Goal: Find specific page/section: Find specific page/section

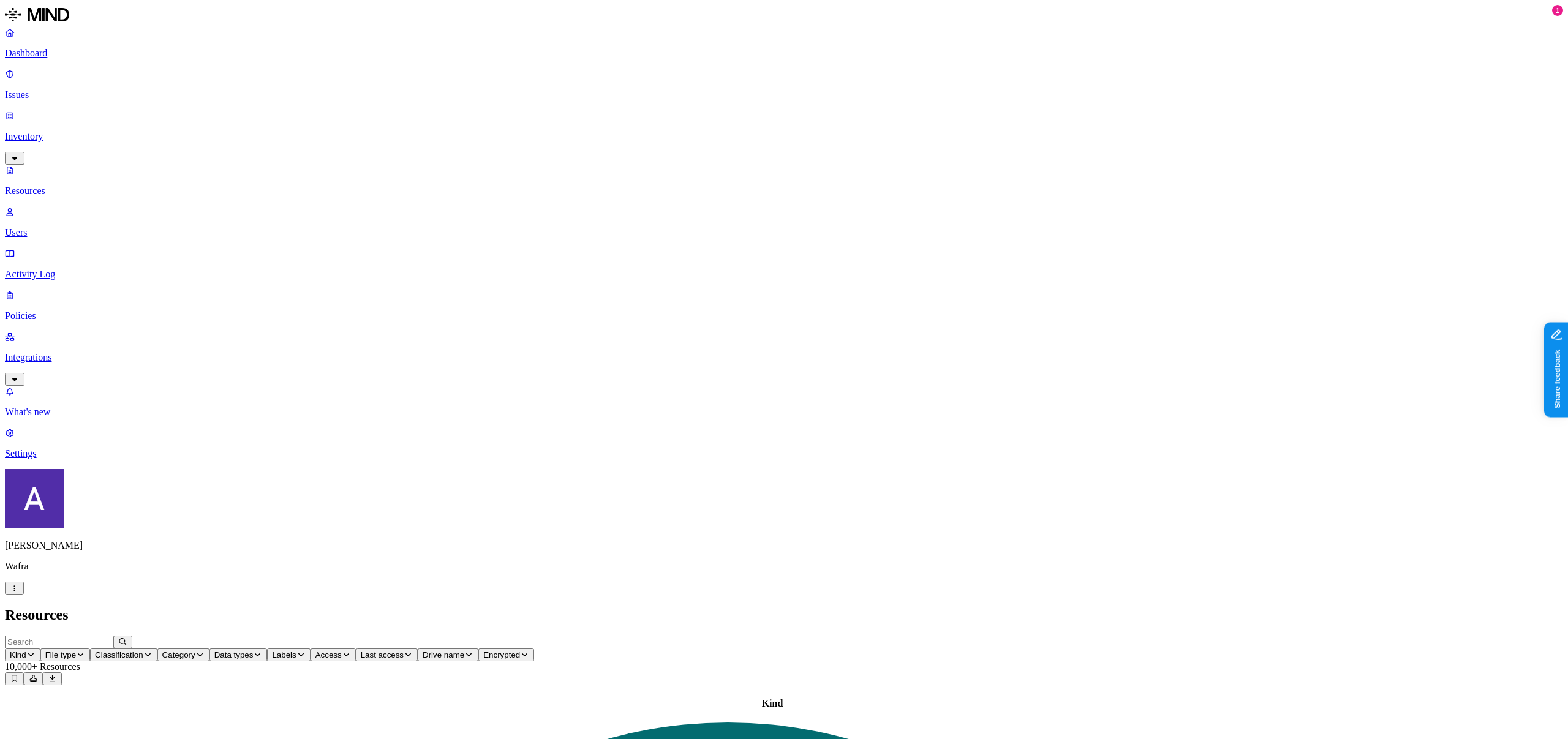
click at [464, 650] on span "Drive name" at bounding box center [444, 655] width 42 height 9
